Goal: Task Accomplishment & Management: Use online tool/utility

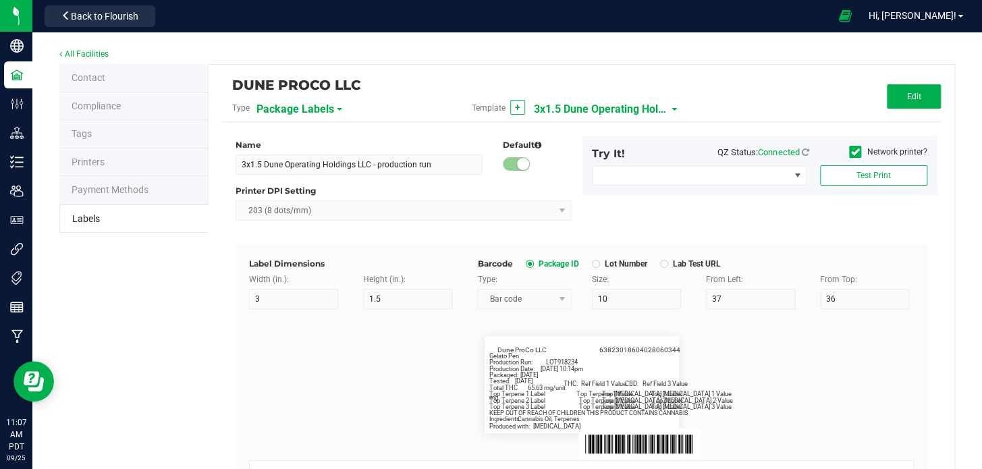
scroll to position [12186, 0]
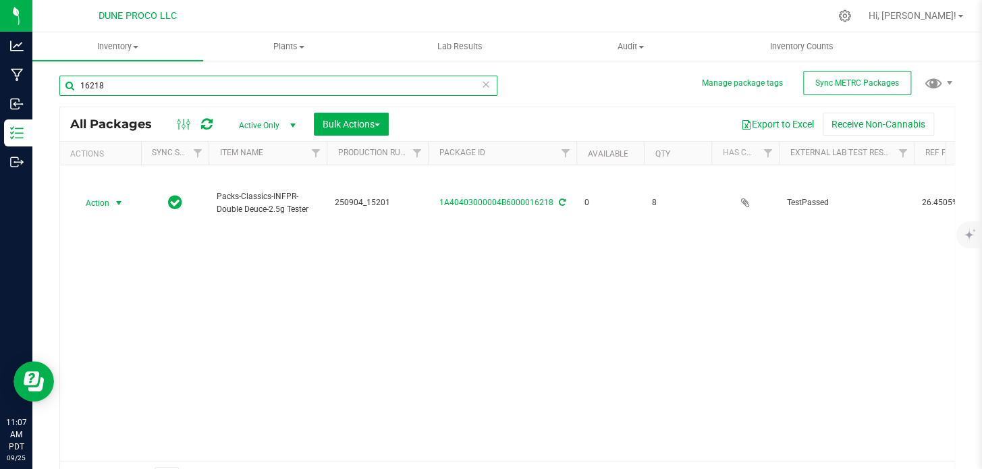
click at [171, 84] on input "16218" at bounding box center [278, 86] width 438 height 20
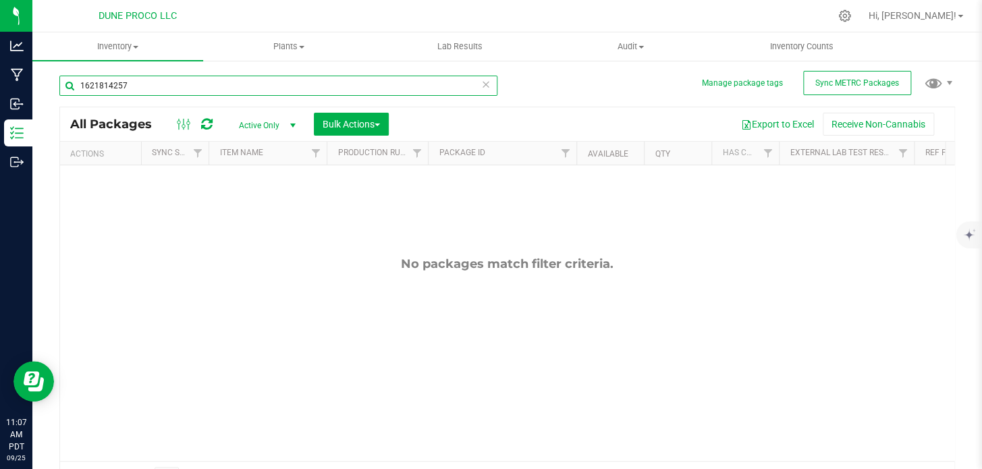
type input "1621814257"
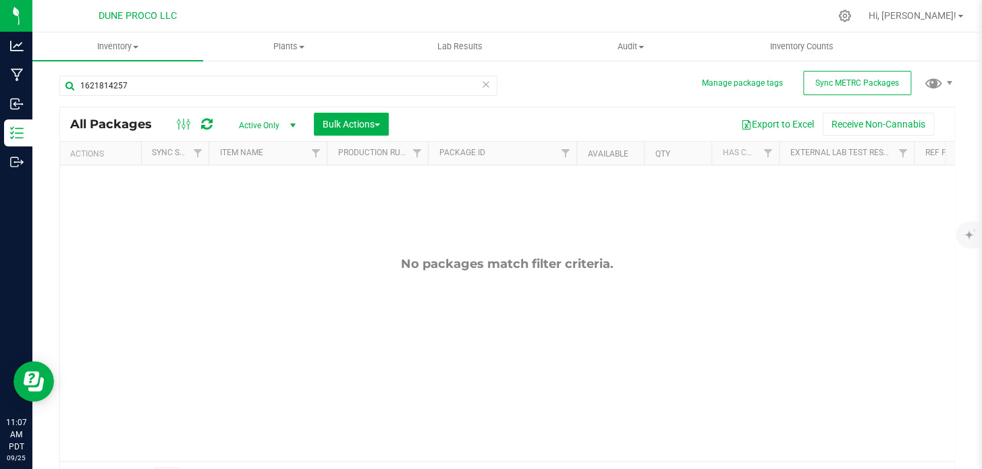
click at [483, 80] on icon at bounding box center [485, 84] width 9 height 16
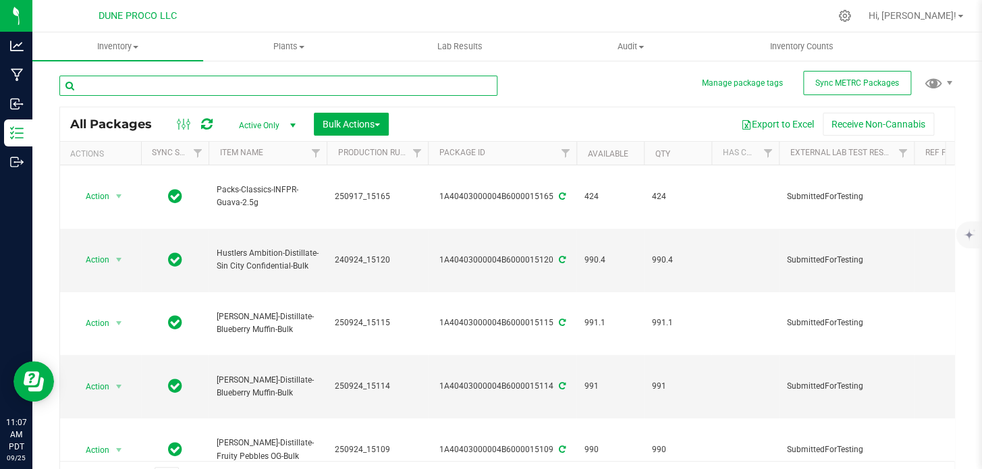
click at [481, 81] on input "text" at bounding box center [278, 86] width 438 height 20
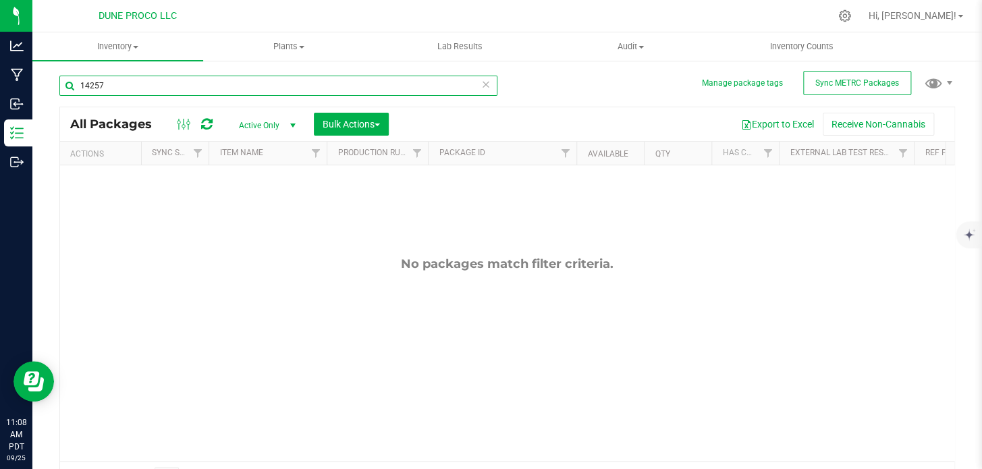
type input "14257"
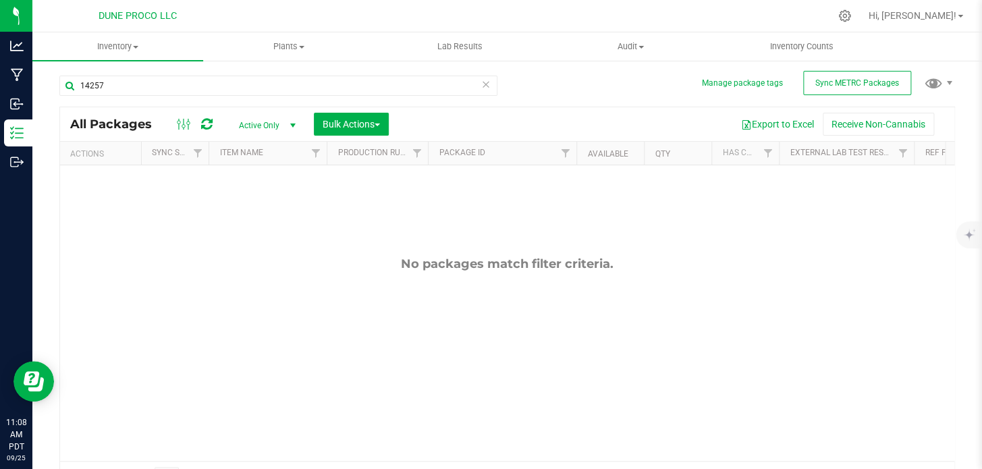
click at [274, 122] on span "Active Only" at bounding box center [264, 125] width 74 height 19
click at [246, 212] on li "All" at bounding box center [263, 208] width 73 height 20
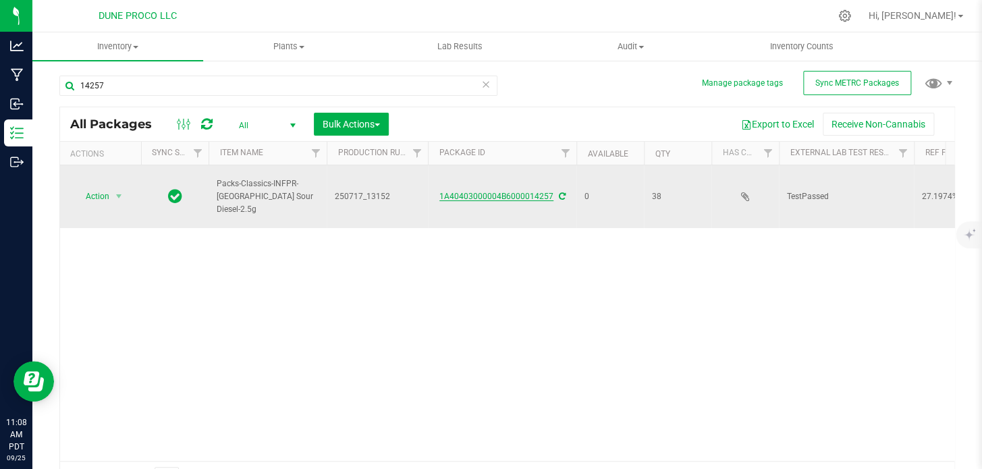
click at [480, 200] on link "1A40403000004B6000014257" at bounding box center [496, 196] width 114 height 9
click at [96, 194] on span "Action" at bounding box center [92, 196] width 36 height 19
click at [109, 198] on span "Action" at bounding box center [92, 197] width 36 height 19
click at [109, 198] on span "Action" at bounding box center [92, 196] width 36 height 19
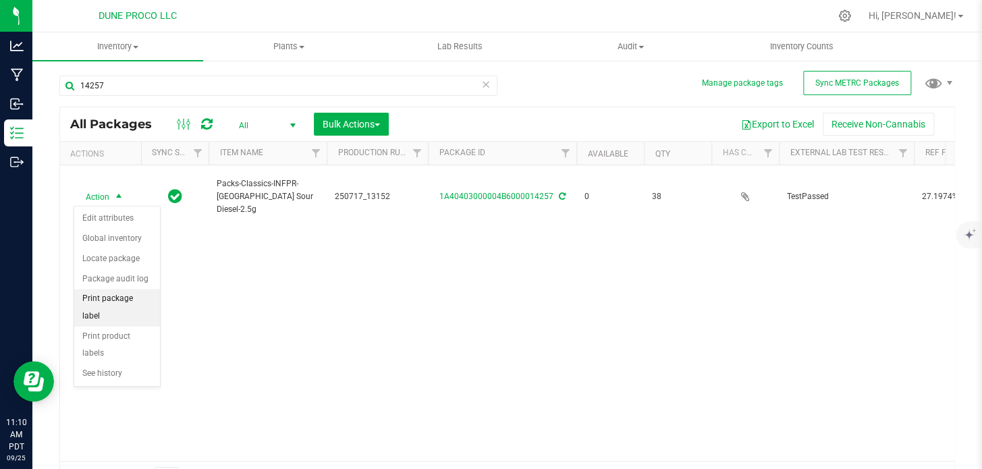
click at [89, 295] on li "Print package label" at bounding box center [117, 307] width 86 height 37
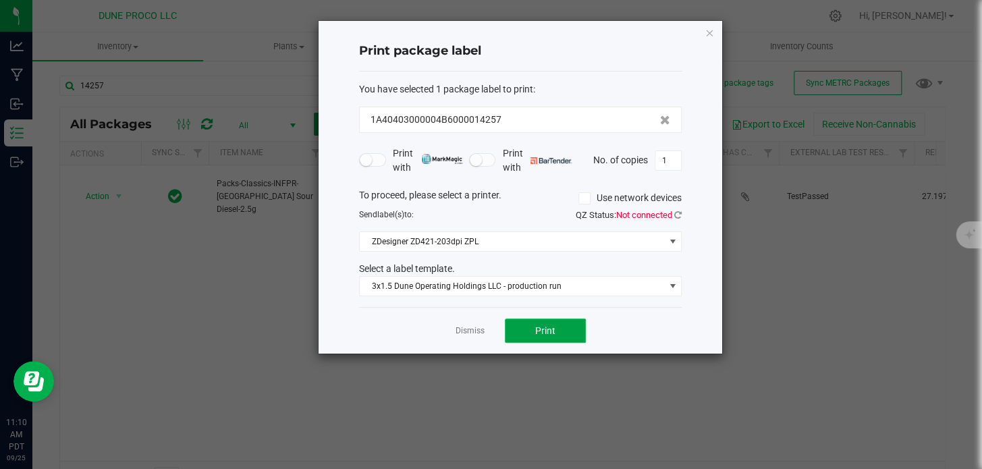
click at [548, 325] on span "Print" at bounding box center [545, 330] width 20 height 11
click at [533, 330] on button "Print" at bounding box center [545, 330] width 81 height 24
click at [710, 30] on icon "button" at bounding box center [708, 32] width 9 height 16
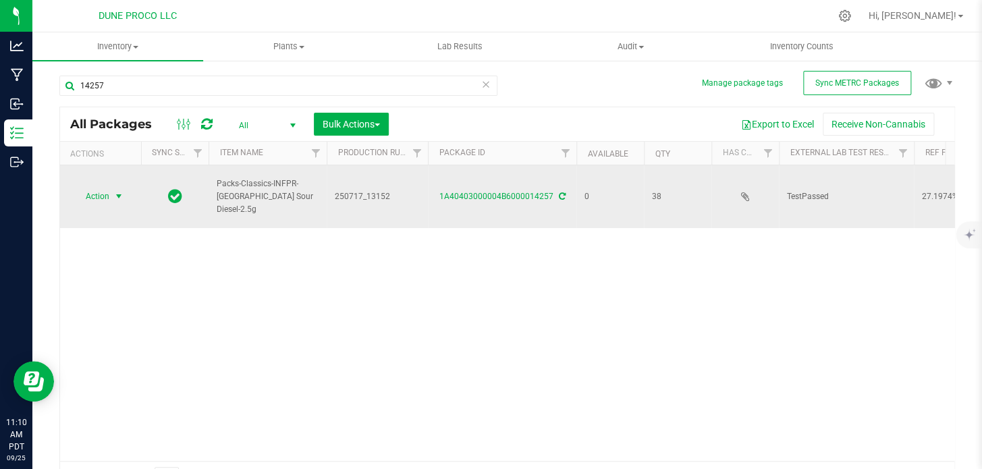
click at [111, 197] on span "select" at bounding box center [119, 196] width 17 height 19
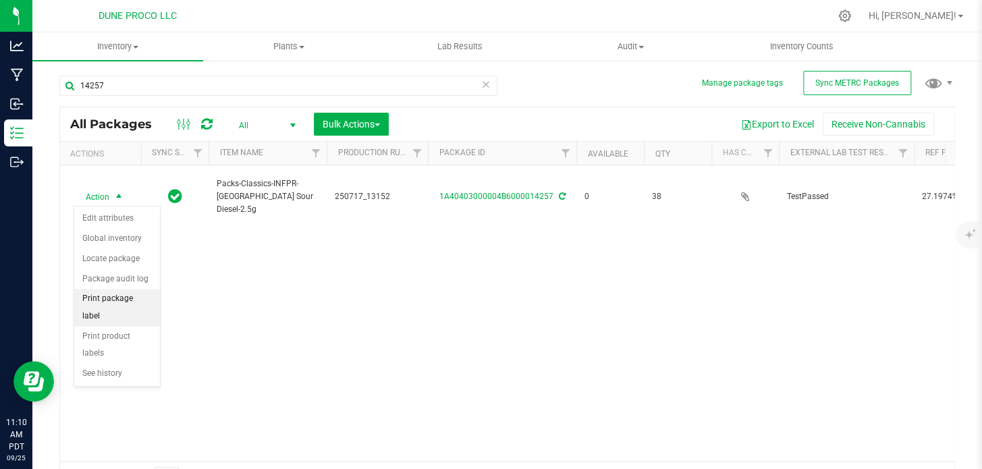
click at [103, 304] on li "Print package label" at bounding box center [117, 307] width 86 height 37
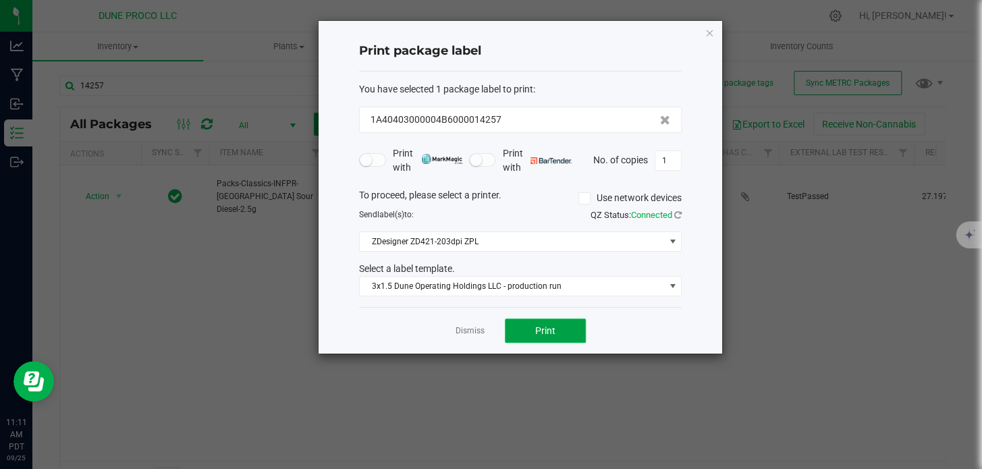
click at [538, 325] on span "Print" at bounding box center [545, 330] width 20 height 11
click at [710, 32] on icon "button" at bounding box center [708, 32] width 9 height 16
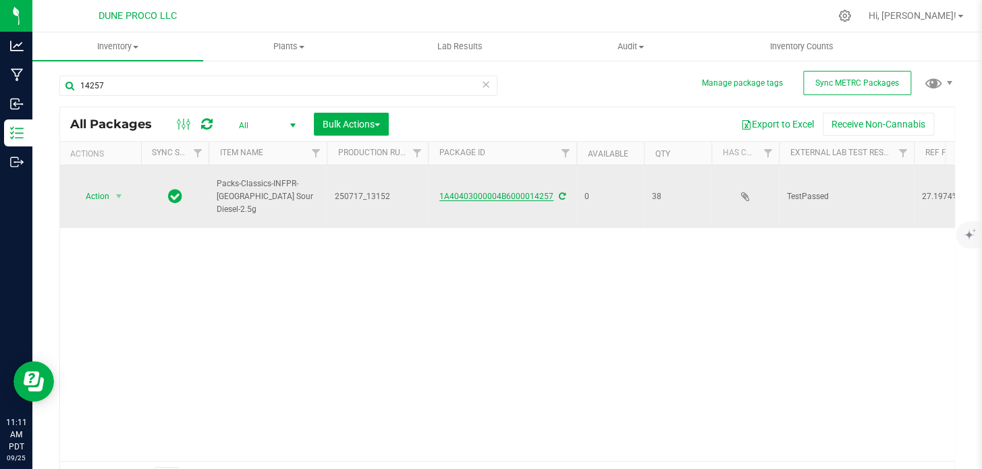
click at [459, 194] on link "1A40403000004B6000014257" at bounding box center [496, 196] width 114 height 9
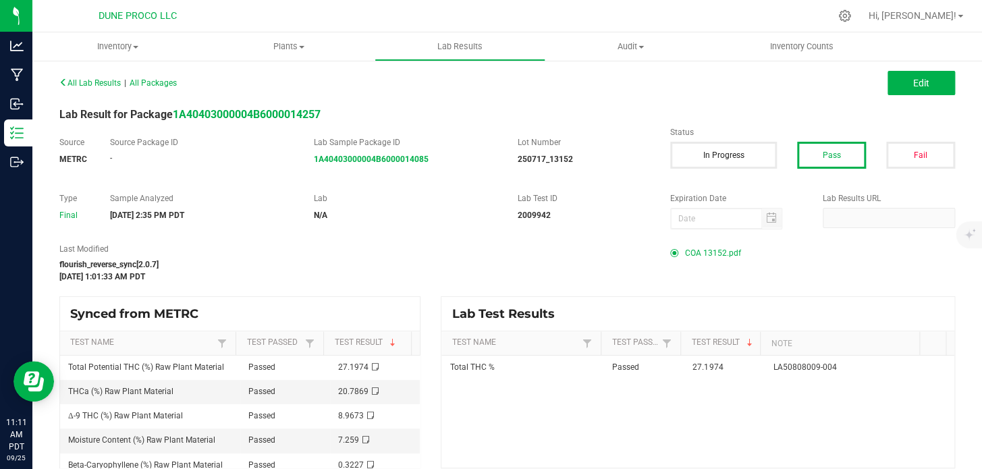
click at [701, 250] on span "COA 13152.pdf" at bounding box center [713, 253] width 56 height 20
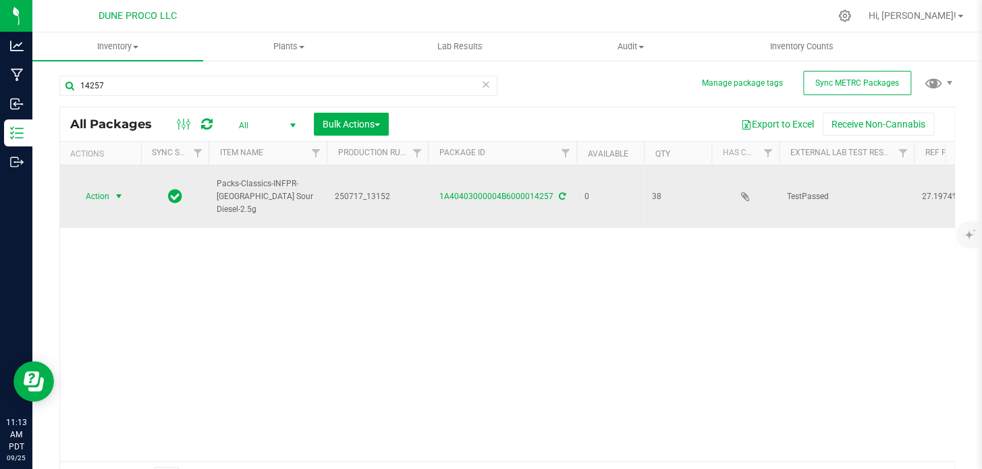
click at [105, 198] on span "Action" at bounding box center [92, 196] width 36 height 19
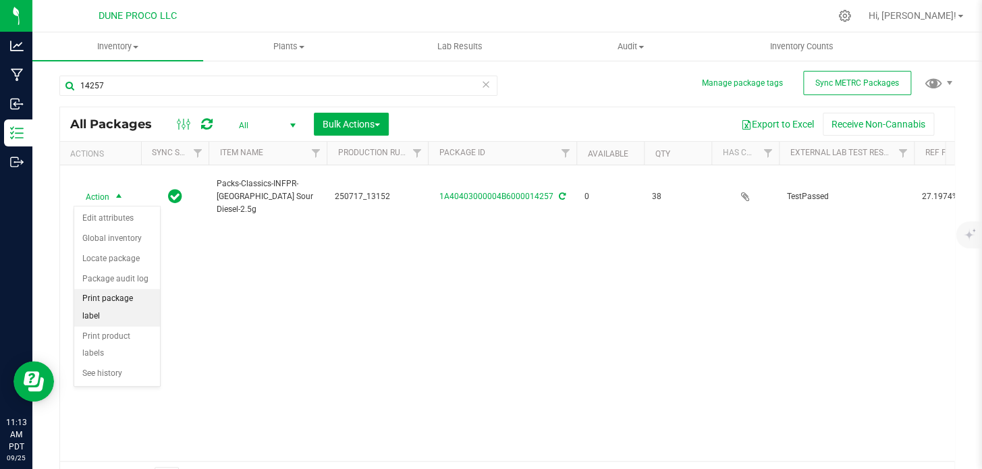
click at [111, 299] on li "Print package label" at bounding box center [117, 307] width 86 height 37
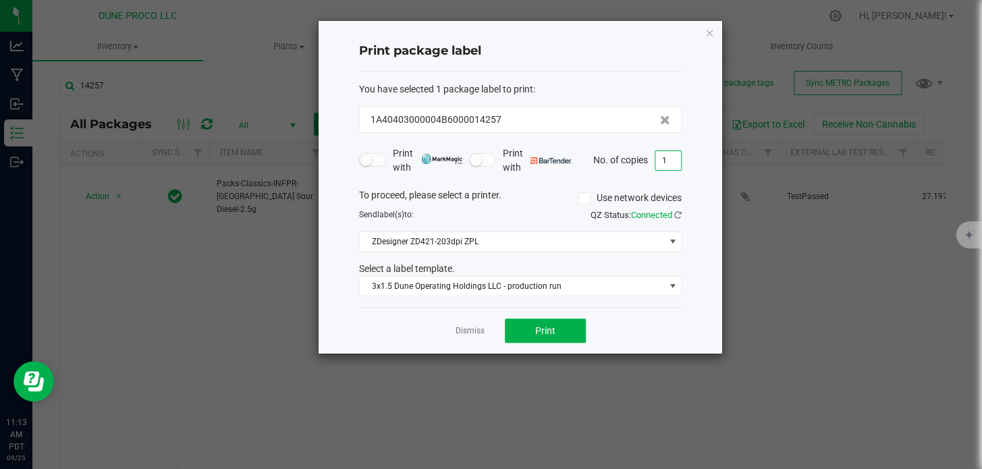
click at [673, 158] on input "1" at bounding box center [668, 160] width 26 height 19
type input "38"
click at [559, 327] on button "Print" at bounding box center [545, 330] width 81 height 24
